Goal: Task Accomplishment & Management: Use online tool/utility

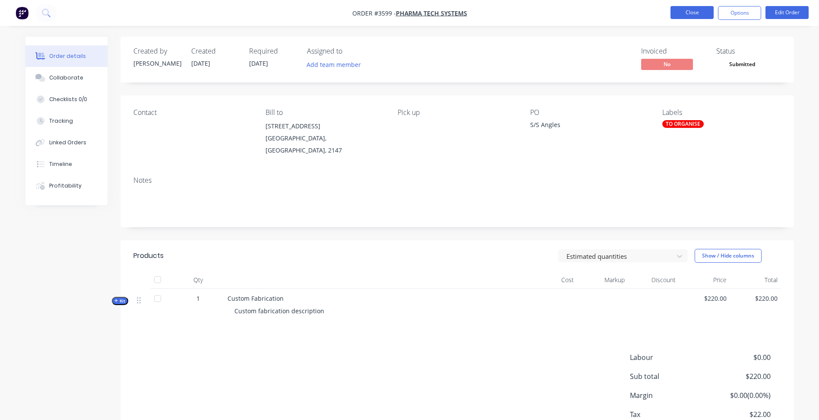
click at [679, 12] on button "Close" at bounding box center [691, 12] width 43 height 13
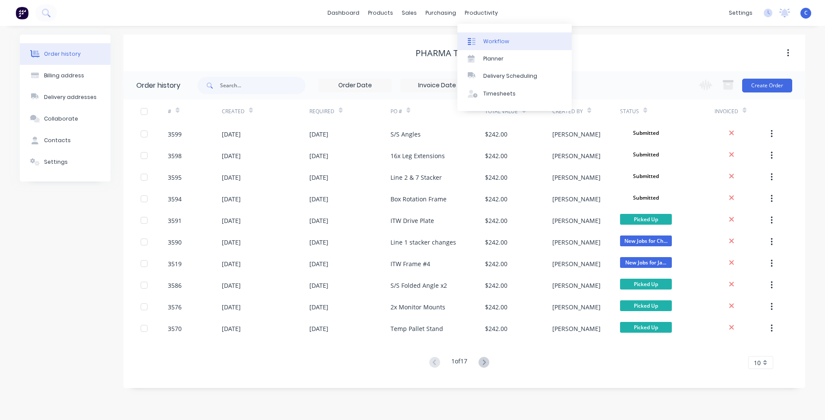
click at [488, 35] on link "Workflow" at bounding box center [515, 40] width 114 height 17
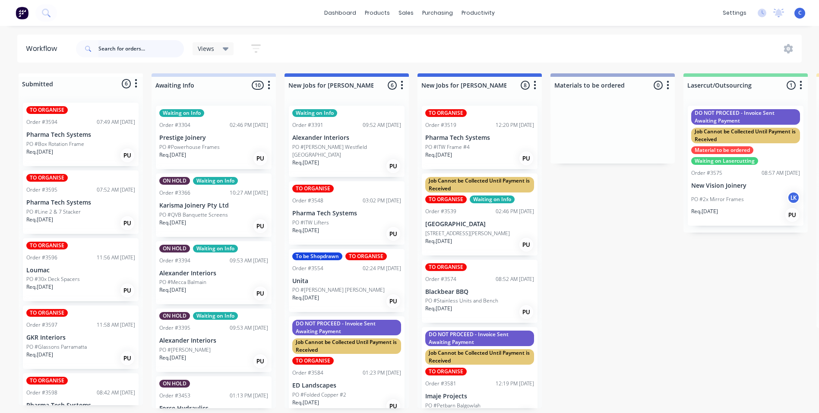
click at [138, 46] on input "text" at bounding box center [140, 48] width 85 height 17
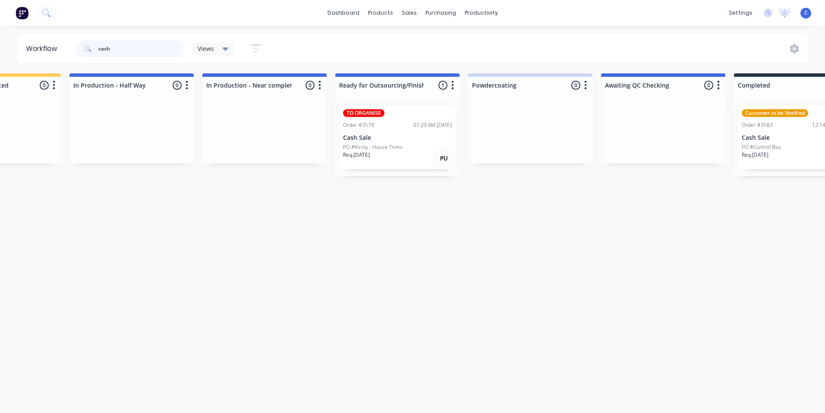
scroll to position [0, 1123]
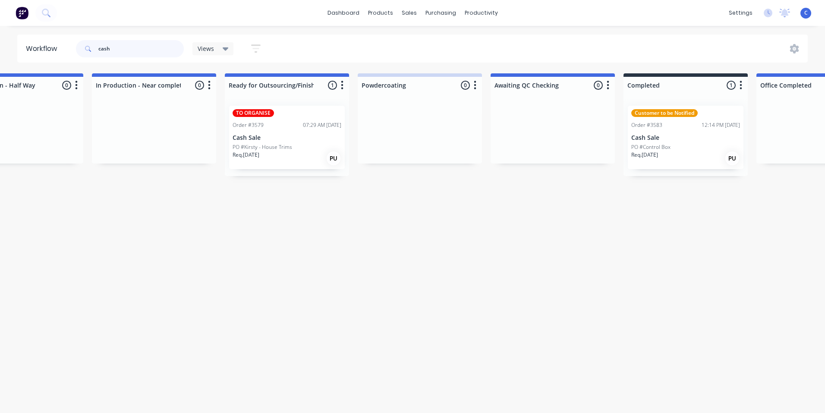
type input "cash"
click at [693, 133] on div "Customer to be Notified Order #3583 12:14 PM [DATE] Cash Sale PO #Control Box R…" at bounding box center [686, 137] width 116 height 63
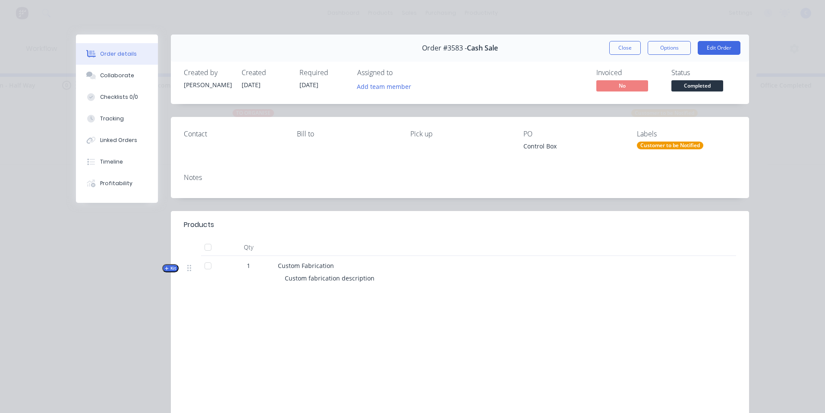
click at [671, 146] on div "Customer to be Notified" at bounding box center [670, 146] width 66 height 8
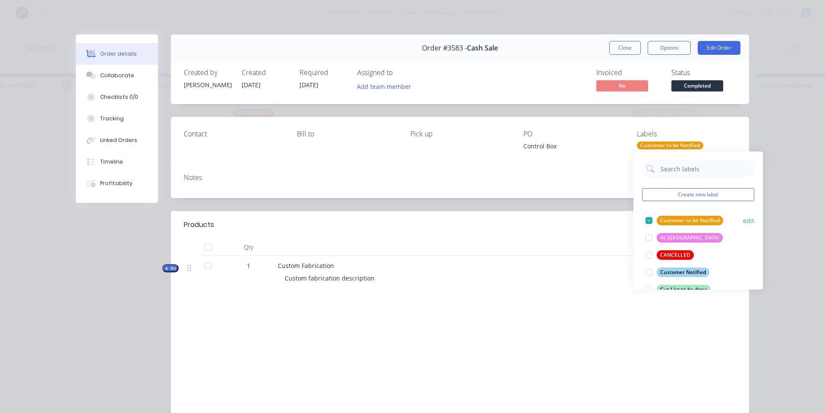
click at [669, 221] on div "Customer to be Notified" at bounding box center [690, 220] width 66 height 9
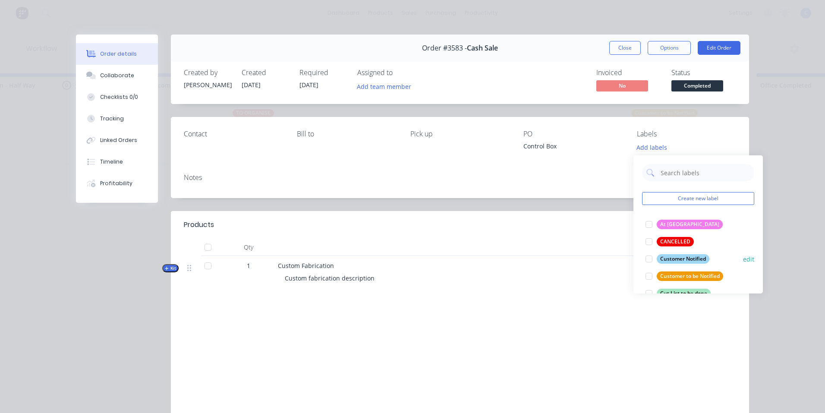
click at [680, 257] on div "Customer Notified" at bounding box center [683, 258] width 53 height 9
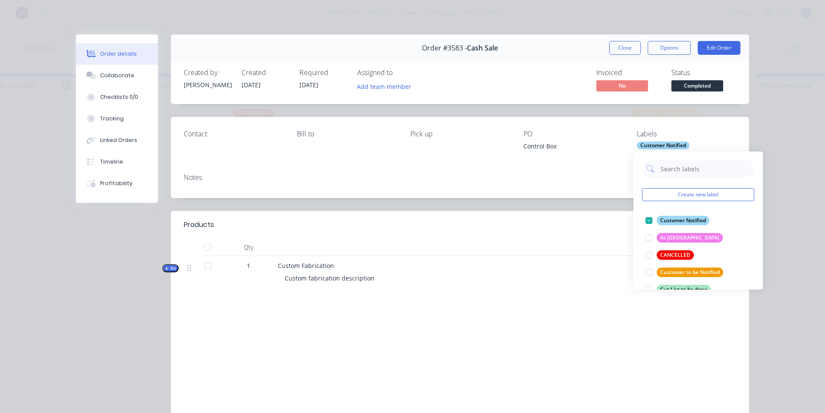
click at [587, 189] on div "Notes" at bounding box center [460, 183] width 578 height 32
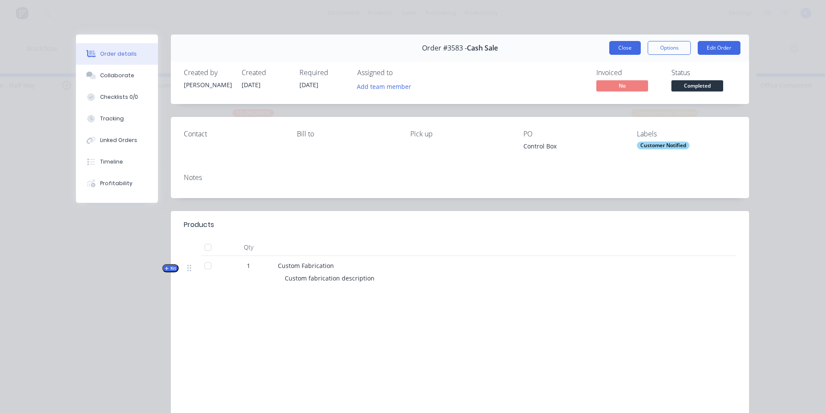
click at [616, 46] on button "Close" at bounding box center [625, 48] width 32 height 14
